Goal: Information Seeking & Learning: Find specific fact

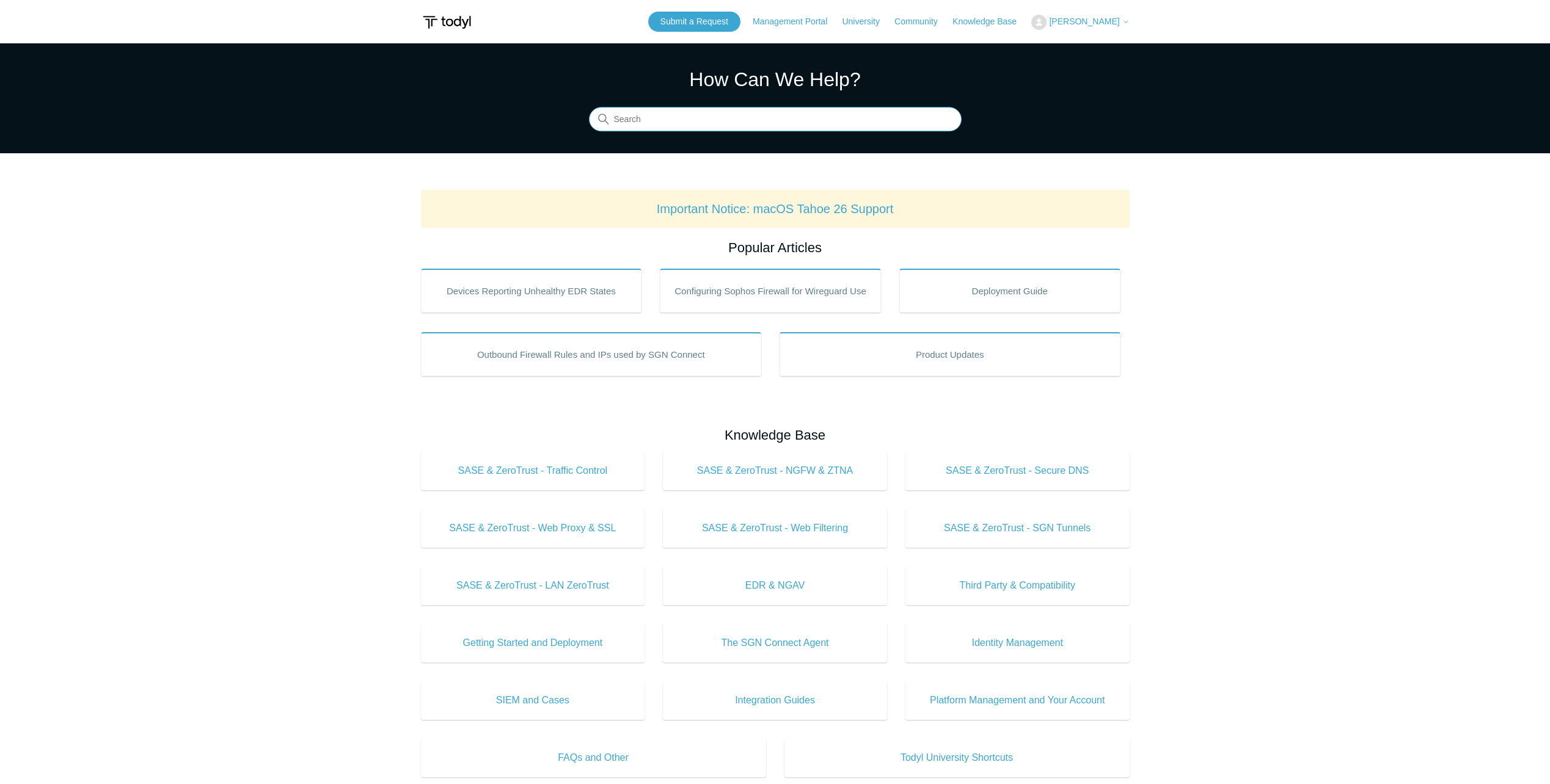
click at [669, 117] on input "Search" at bounding box center [775, 119] width 373 height 25
type input "104"
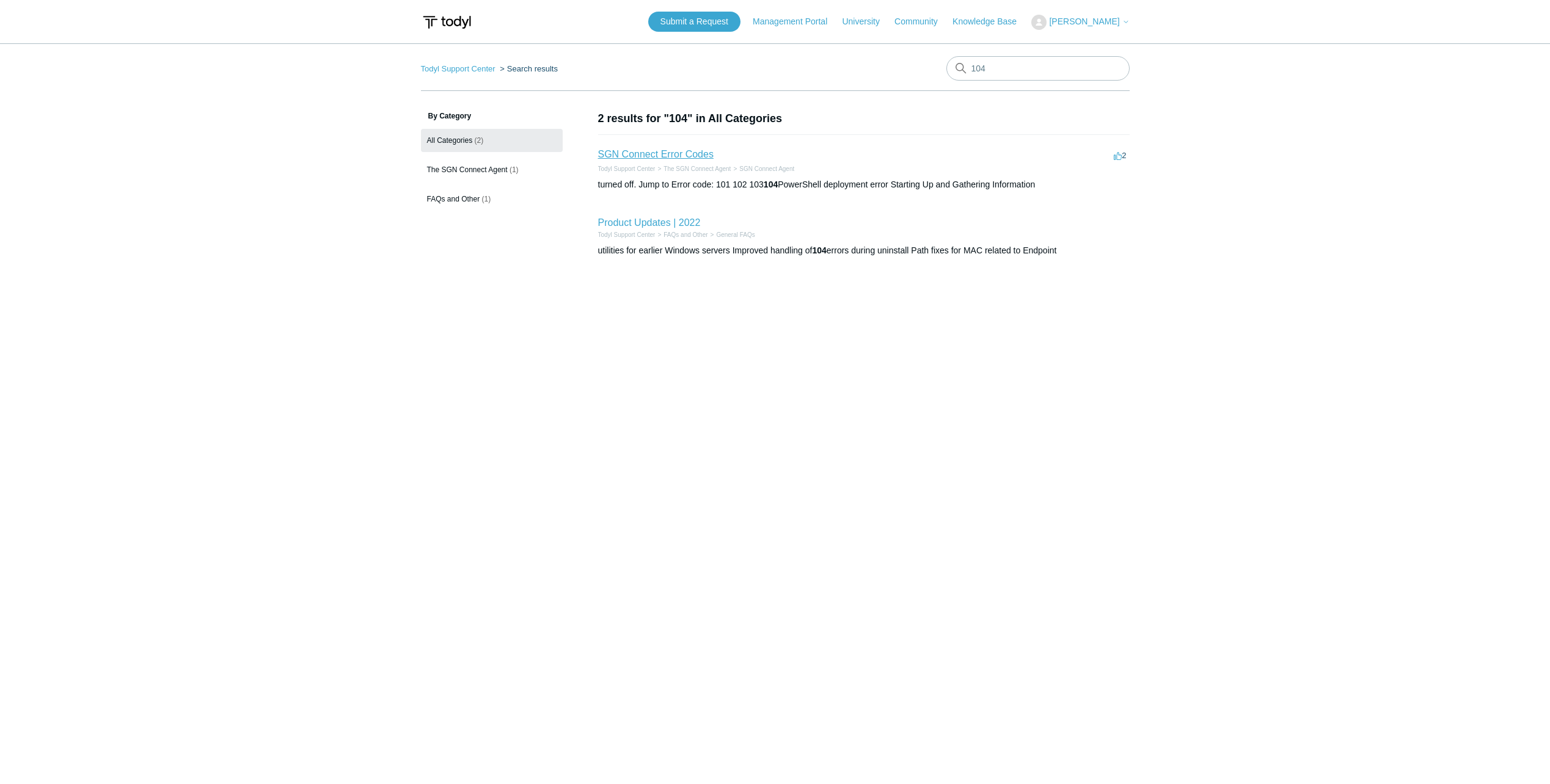
click at [667, 151] on link "SGN Connect Error Codes" at bounding box center [656, 154] width 116 height 11
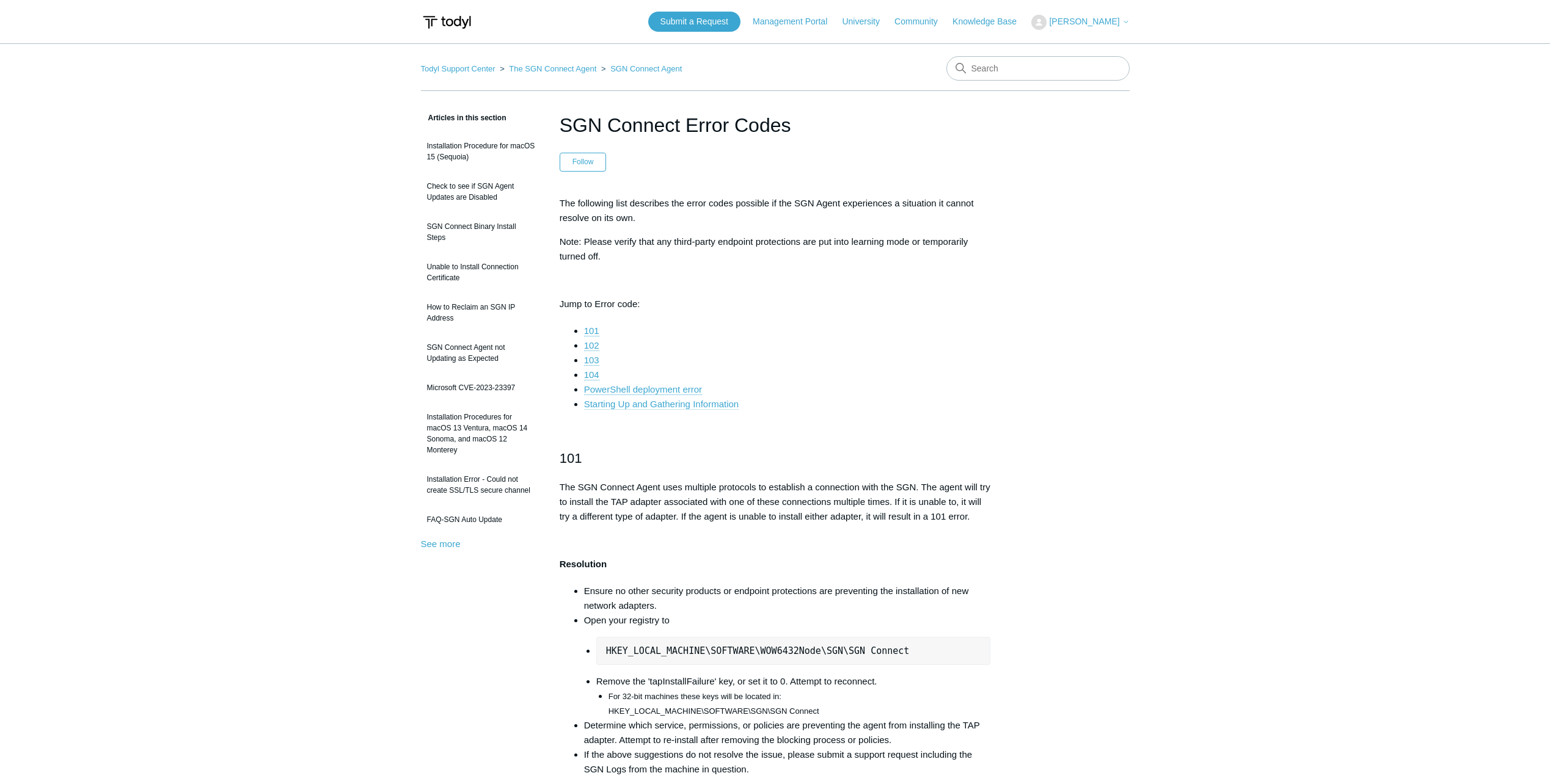
click at [647, 407] on link "Starting Up and Gathering Information" at bounding box center [661, 404] width 155 height 11
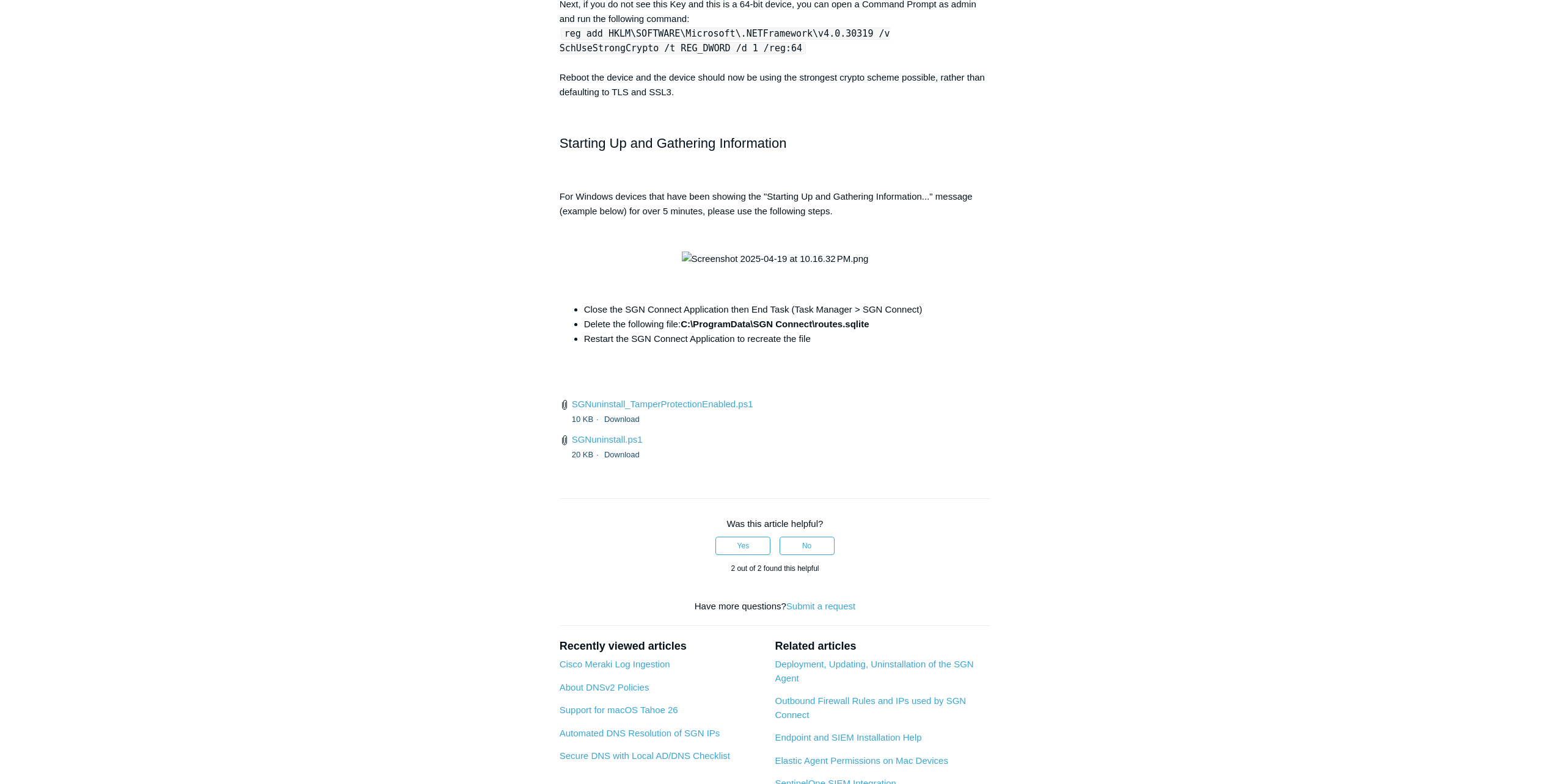
scroll to position [4471, 0]
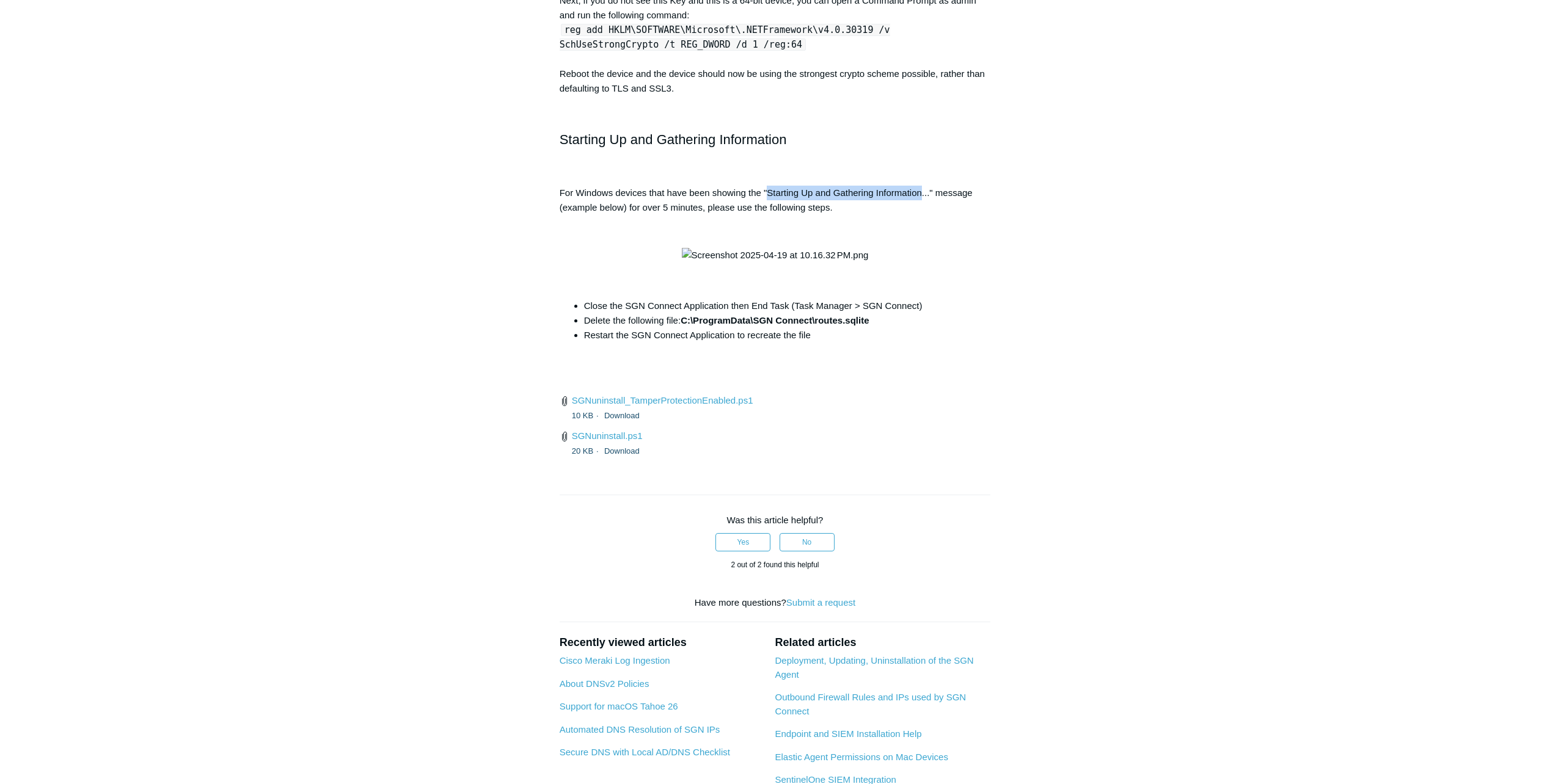
drag, startPoint x: 767, startPoint y: 305, endPoint x: 919, endPoint y: 310, distance: 152.1
click at [919, 215] on p "For Windows devices that have been showing the "Starting Up and Gathering Infor…" at bounding box center [775, 200] width 431 height 29
drag, startPoint x: 919, startPoint y: 310, endPoint x: 870, endPoint y: 305, distance: 49.3
copy p "Starting Up and Gathering Information"
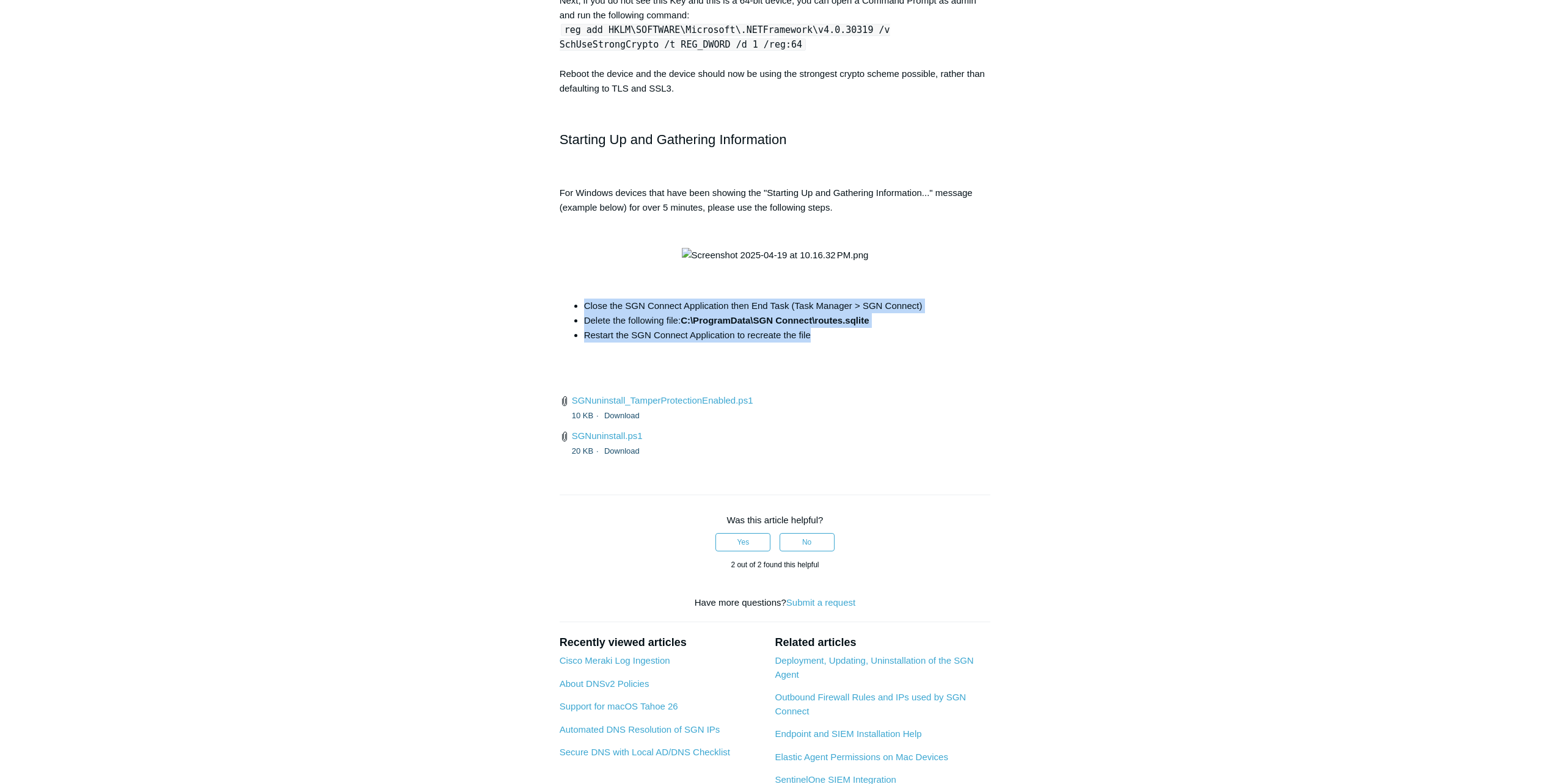
drag, startPoint x: 586, startPoint y: 497, endPoint x: 826, endPoint y: 524, distance: 241.5
click at [826, 343] on ul "Close the SGN Connect Application then End Task (Task Manager > SGN Connect) De…" at bounding box center [781, 321] width 419 height 44
drag, startPoint x: 826, startPoint y: 524, endPoint x: 721, endPoint y: 514, distance: 105.5
copy ul "Close the SGN Connect Application then End Task (Task Manager > SGN Connect) De…"
